Goal: Find specific page/section: Find specific page/section

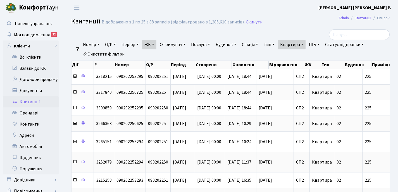
select select "25"
click at [306, 46] on link "Квартира" at bounding box center [292, 45] width 28 height 10
click at [303, 54] on input "225" at bounding box center [294, 55] width 33 height 11
type input "2"
type input "50"
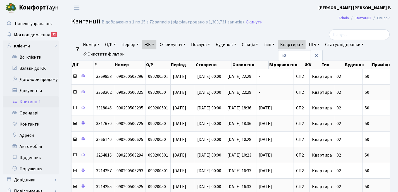
click at [155, 44] on link "ЖК" at bounding box center [149, 45] width 14 height 10
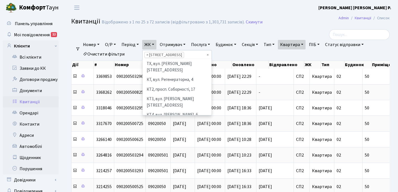
scroll to position [96, 0]
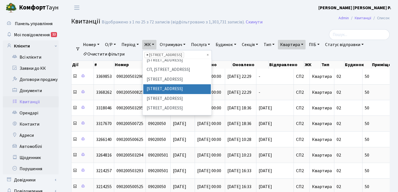
click at [148, 54] on span "×" at bounding box center [147, 55] width 2 height 6
select select
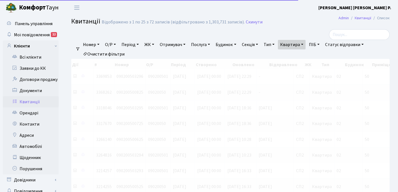
click at [155, 44] on link "ЖК" at bounding box center [149, 45] width 14 height 10
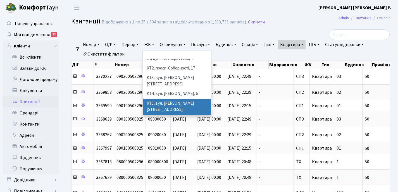
scroll to position [22, 0]
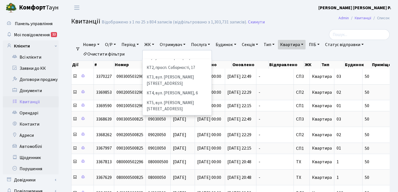
click at [165, 124] on li "КТ7, вул. [PERSON_NAME][STREET_ADDRESS]" at bounding box center [177, 132] width 68 height 16
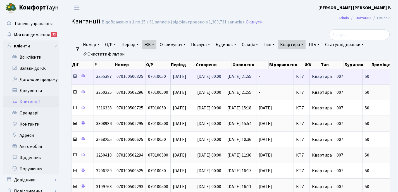
click at [75, 77] on icon at bounding box center [75, 76] width 4 height 4
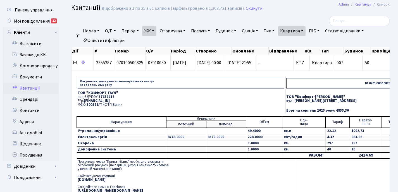
scroll to position [16, 0]
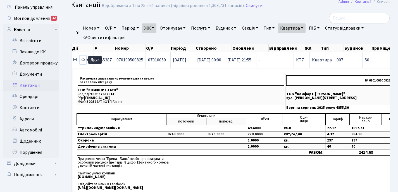
click at [84, 60] on icon at bounding box center [83, 60] width 4 height 4
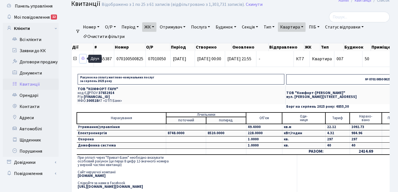
scroll to position [19, 0]
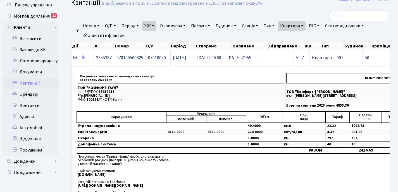
click at [74, 58] on icon at bounding box center [75, 57] width 4 height 4
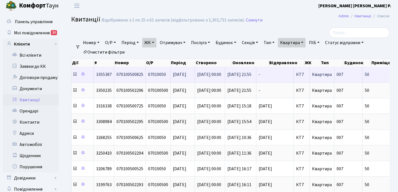
scroll to position [0, 0]
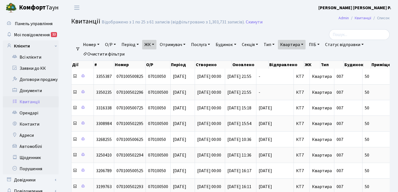
click at [306, 46] on link "Квартира" at bounding box center [292, 45] width 28 height 10
type input "5"
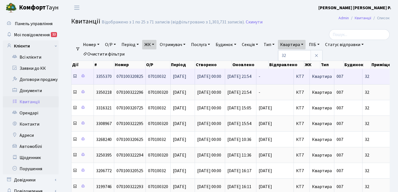
click at [74, 77] on icon at bounding box center [75, 76] width 4 height 4
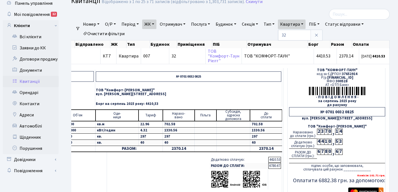
scroll to position [21, 0]
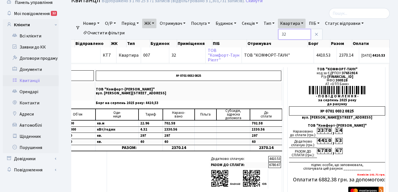
click at [303, 34] on input "32" at bounding box center [294, 34] width 33 height 11
type input "3"
type input "125"
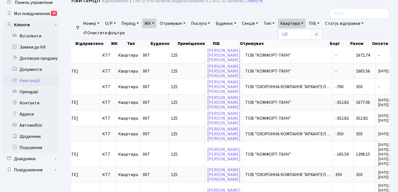
click at [156, 22] on link "ЖК" at bounding box center [149, 24] width 14 height 10
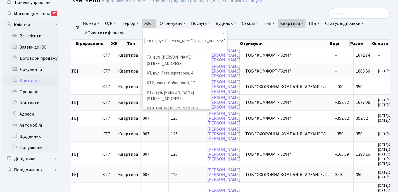
scroll to position [58, 0]
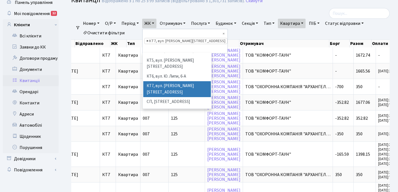
click at [148, 38] on span "×" at bounding box center [147, 41] width 2 height 6
select select
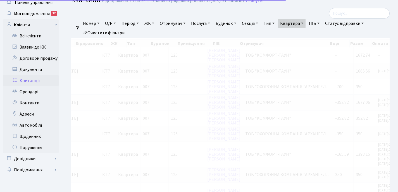
click at [155, 23] on link "ЖК" at bounding box center [149, 24] width 14 height 10
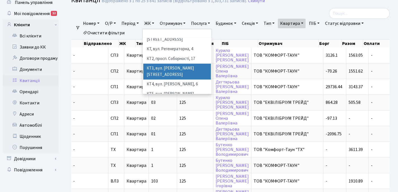
scroll to position [17, 0]
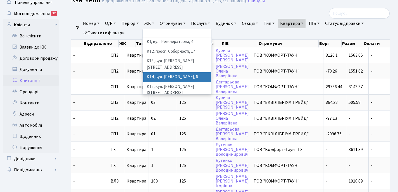
click at [172, 72] on li "КТ4, вул. [PERSON_NAME], 6" at bounding box center [177, 77] width 68 height 10
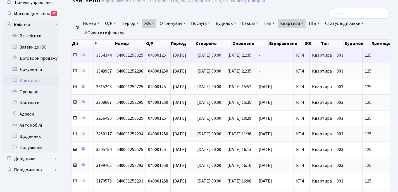
click at [74, 56] on icon at bounding box center [75, 55] width 4 height 4
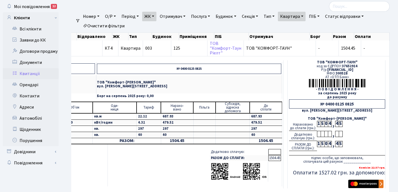
scroll to position [0, 192]
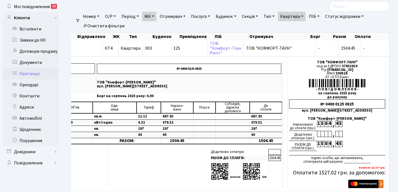
click at [306, 16] on link "Квартира" at bounding box center [292, 17] width 28 height 10
type input "1"
type input "2-1313"
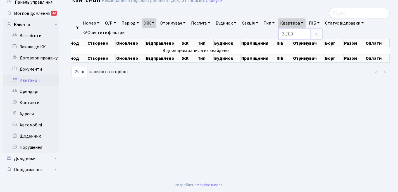
scroll to position [0, 81]
click at [155, 22] on link "ЖК" at bounding box center [149, 23] width 14 height 10
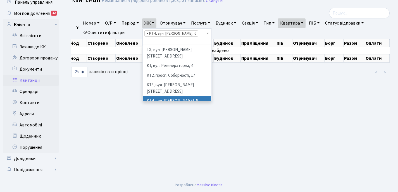
click at [148, 33] on span "×" at bounding box center [147, 34] width 2 height 6
select select
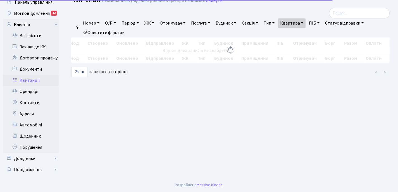
click at [155, 23] on link "ЖК" at bounding box center [149, 23] width 14 height 10
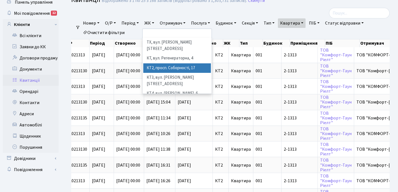
click at [163, 63] on li "КТ2, просп. Соборності, 17" at bounding box center [177, 68] width 68 height 10
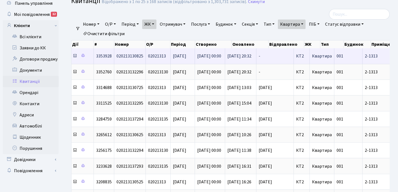
click at [75, 56] on icon at bounding box center [75, 56] width 4 height 4
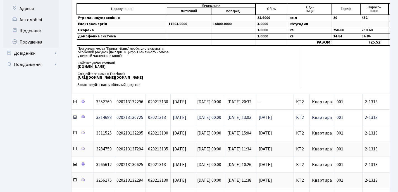
click at [75, 118] on icon at bounding box center [75, 117] width 4 height 4
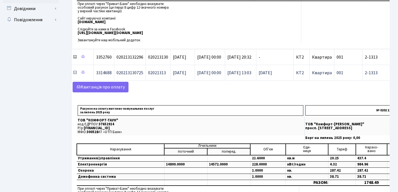
click at [75, 74] on icon at bounding box center [75, 72] width 4 height 4
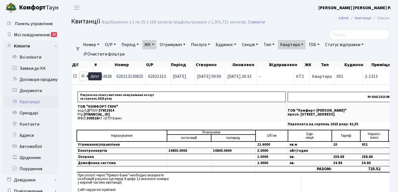
click at [83, 76] on icon at bounding box center [83, 76] width 4 height 4
